Goal: Check status: Check status

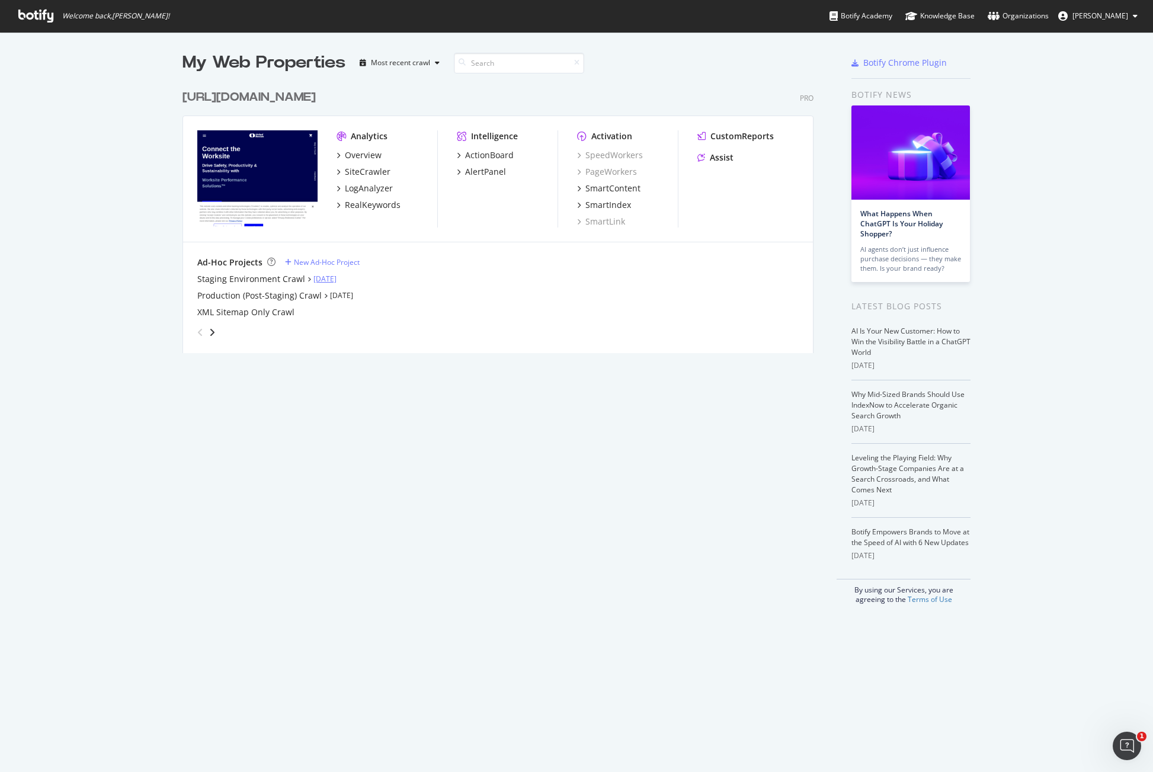
click at [331, 280] on link "[DATE]" at bounding box center [324, 279] width 23 height 10
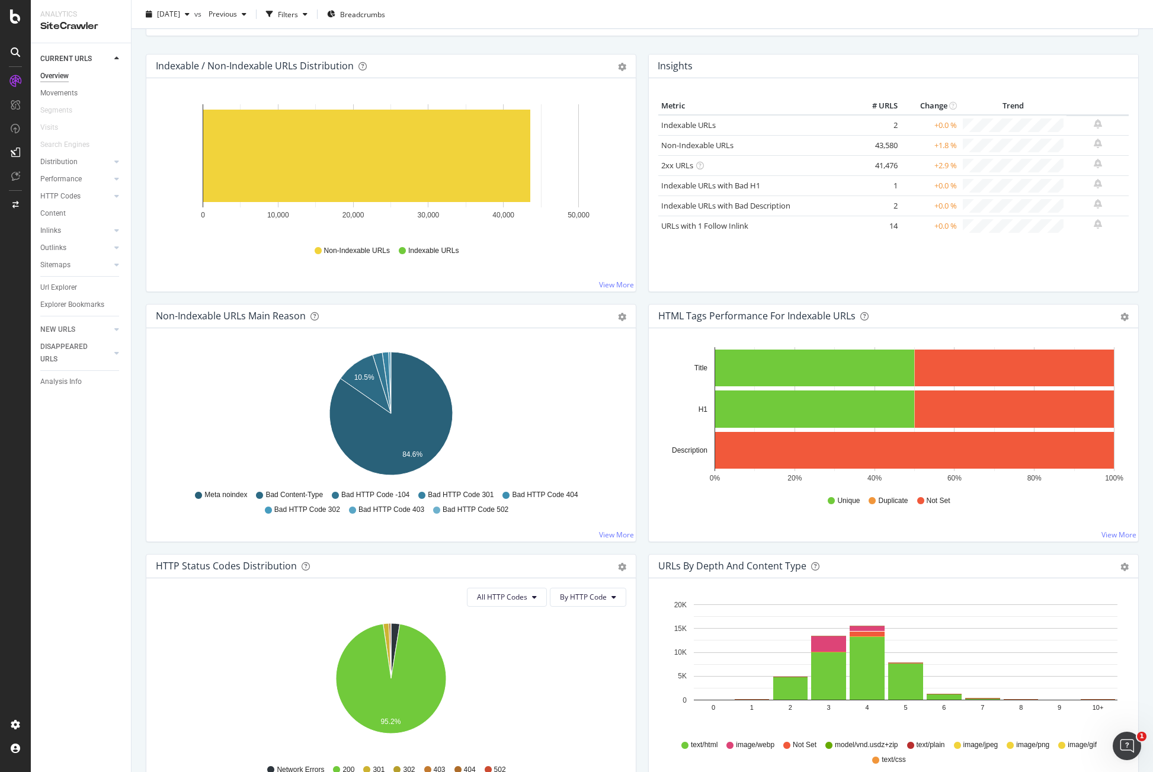
scroll to position [132, 0]
